Goal: Check status: Check status

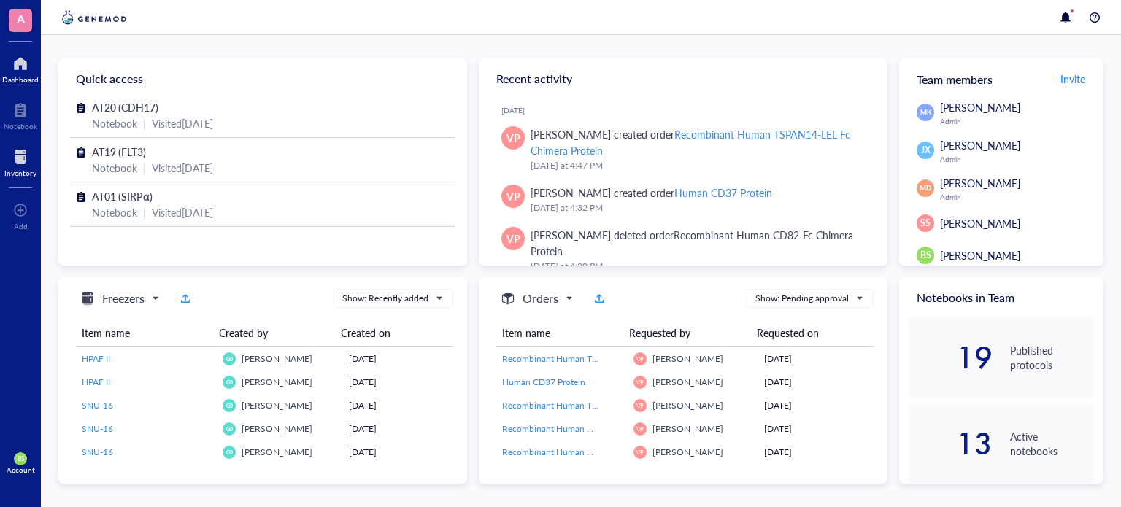
click at [0, 172] on div "Inventory" at bounding box center [20, 161] width 41 height 41
click at [18, 171] on div "Inventory" at bounding box center [20, 173] width 32 height 9
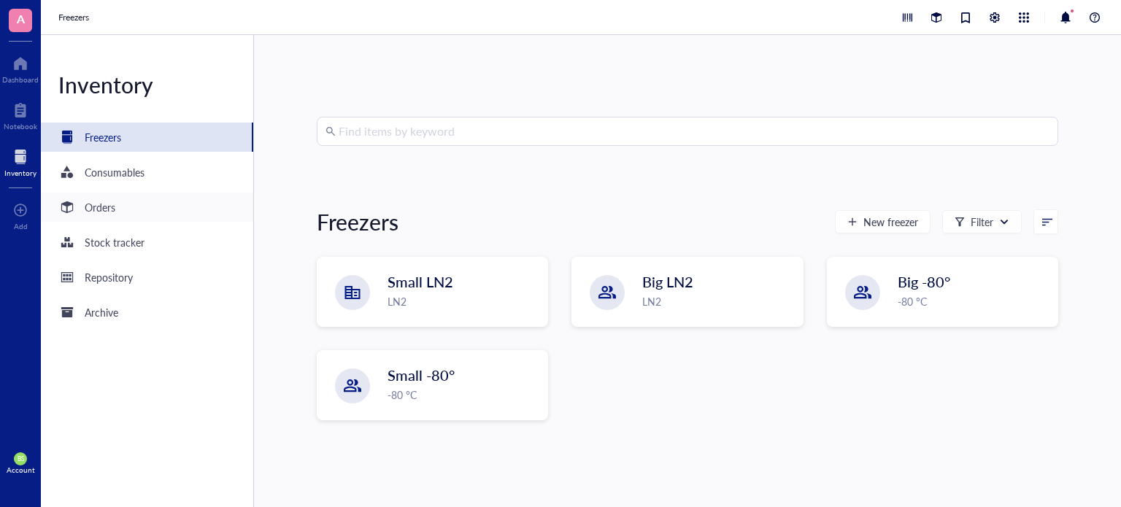
click at [88, 199] on div "Orders" at bounding box center [100, 207] width 31 height 16
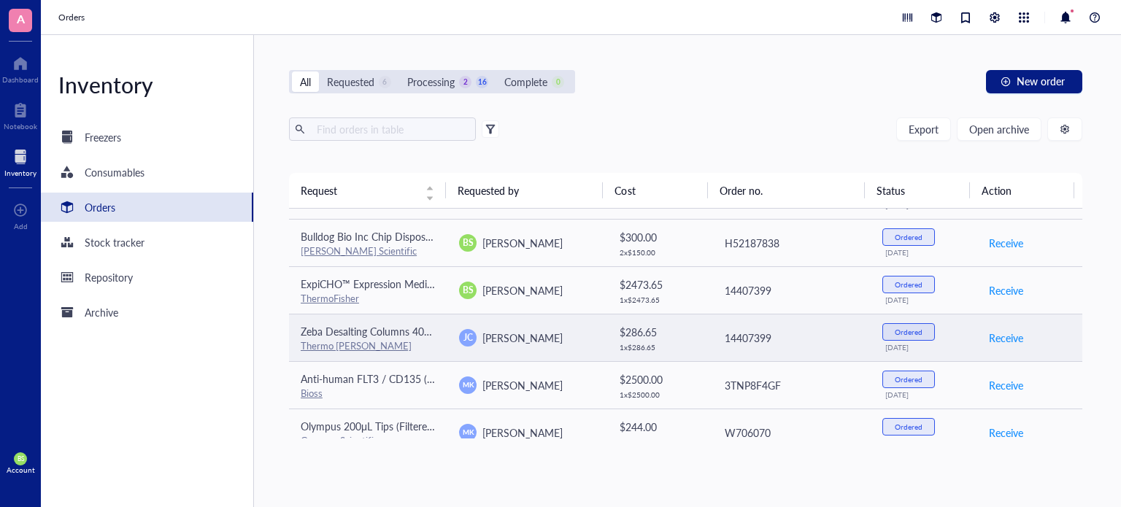
scroll to position [584, 0]
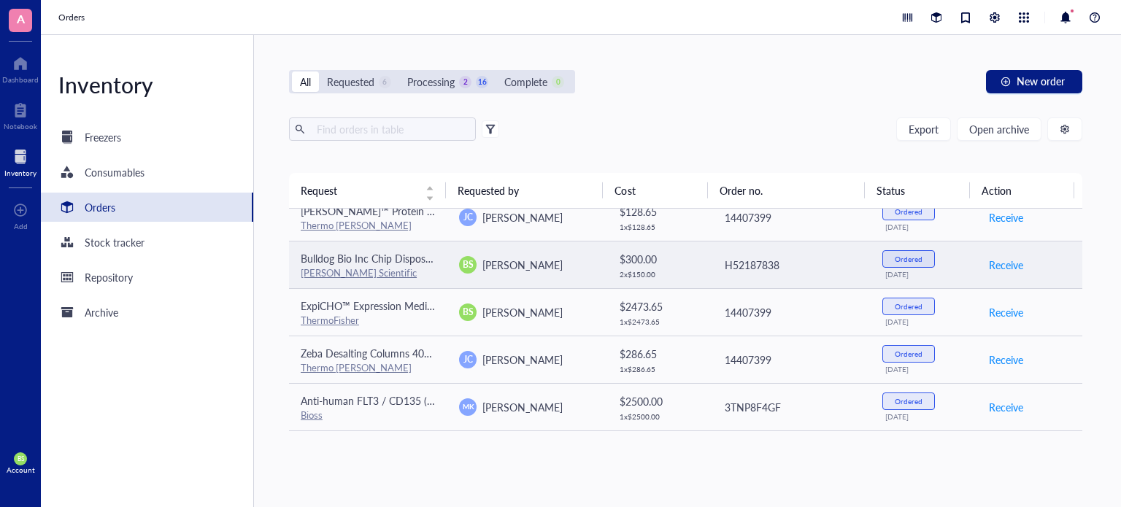
click at [401, 251] on span "Bulldog Bio Inc Chip Disposable Hemocytometer 50 slides" at bounding box center [432, 258] width 262 height 15
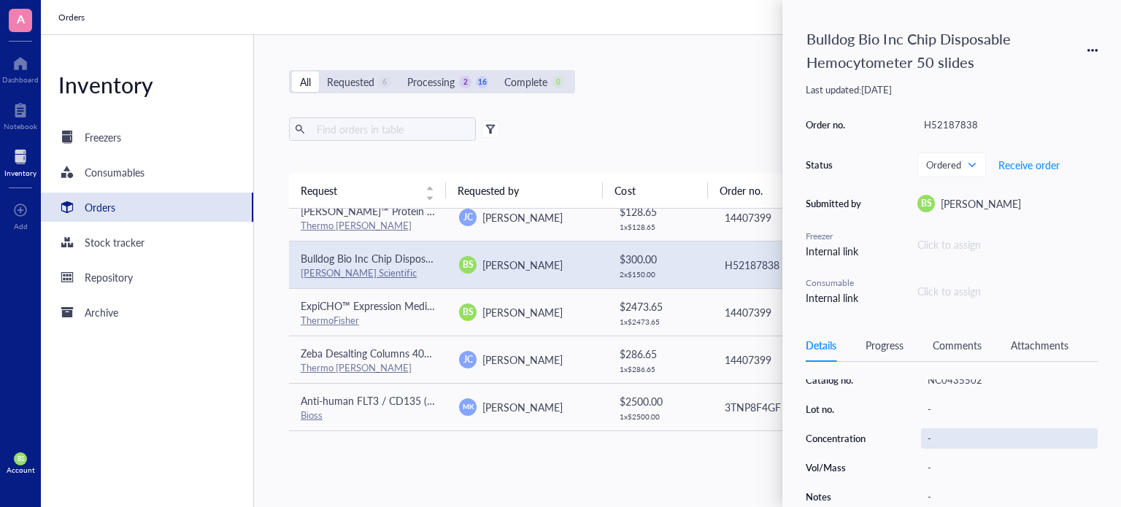
scroll to position [169, 0]
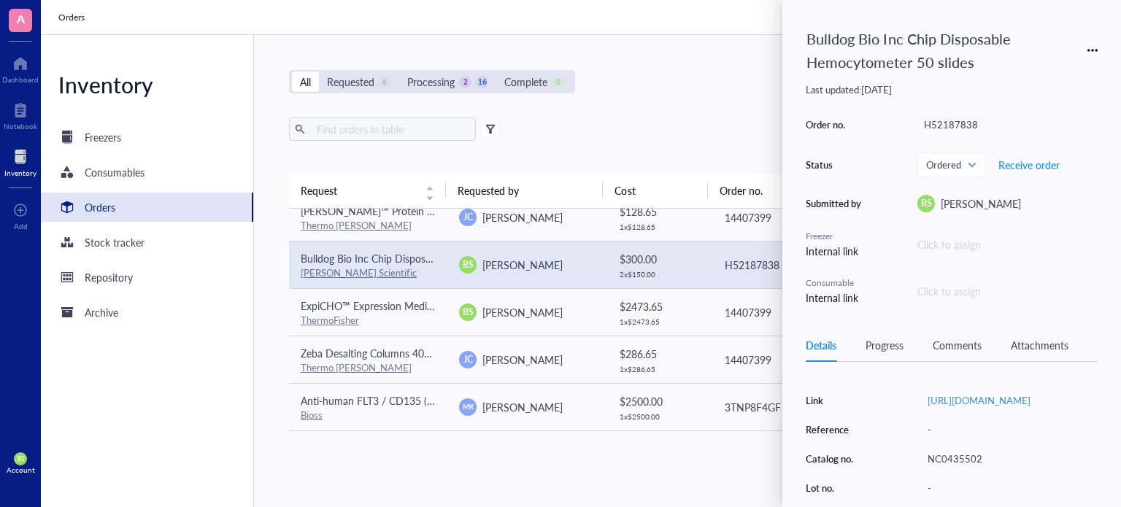
click at [1098, 53] on div "Bulldog Bio Inc Chip Disposable Hemocytometer 50 slides Last updated: [DATE] Or…" at bounding box center [951, 253] width 339 height 507
click at [1095, 49] on icon at bounding box center [1096, 50] width 3 height 3
click at [651, 92] on div "All Requested 6 Processing 2 16 Complete 0 New order" at bounding box center [685, 81] width 793 height 23
